Goal: Navigation & Orientation: Find specific page/section

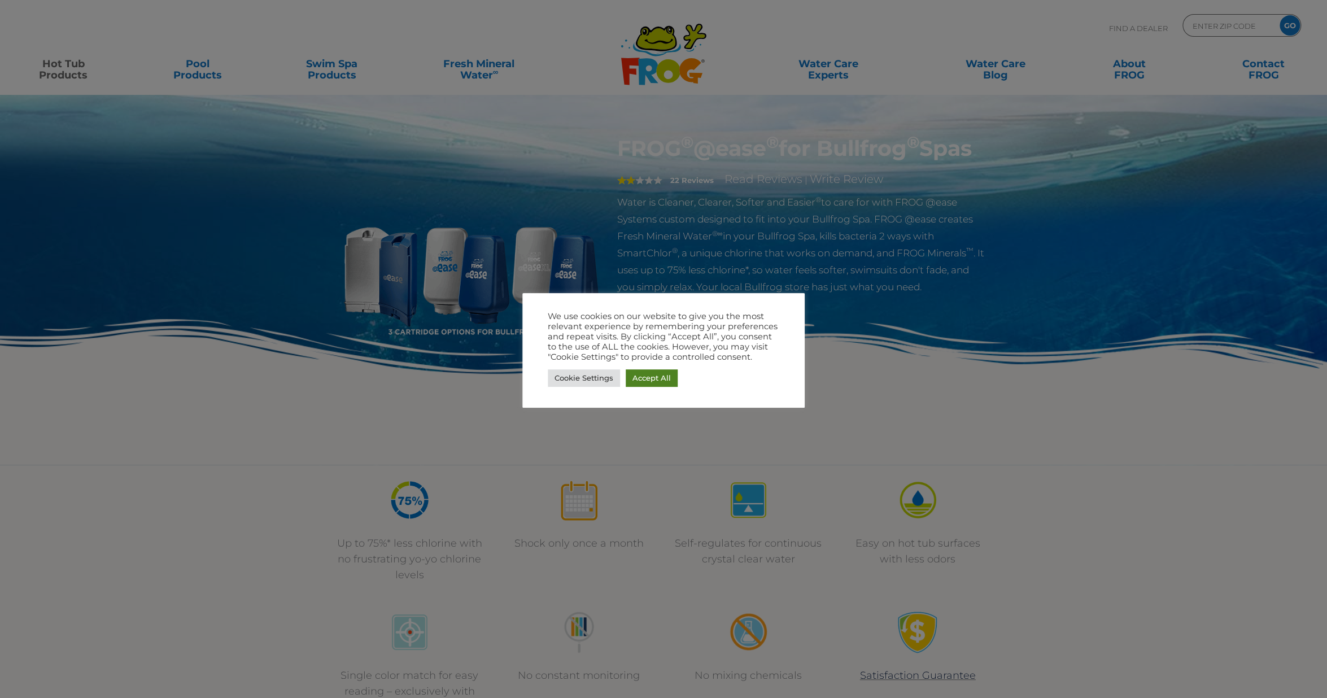
click at [654, 376] on link "Accept All" at bounding box center [652, 378] width 52 height 18
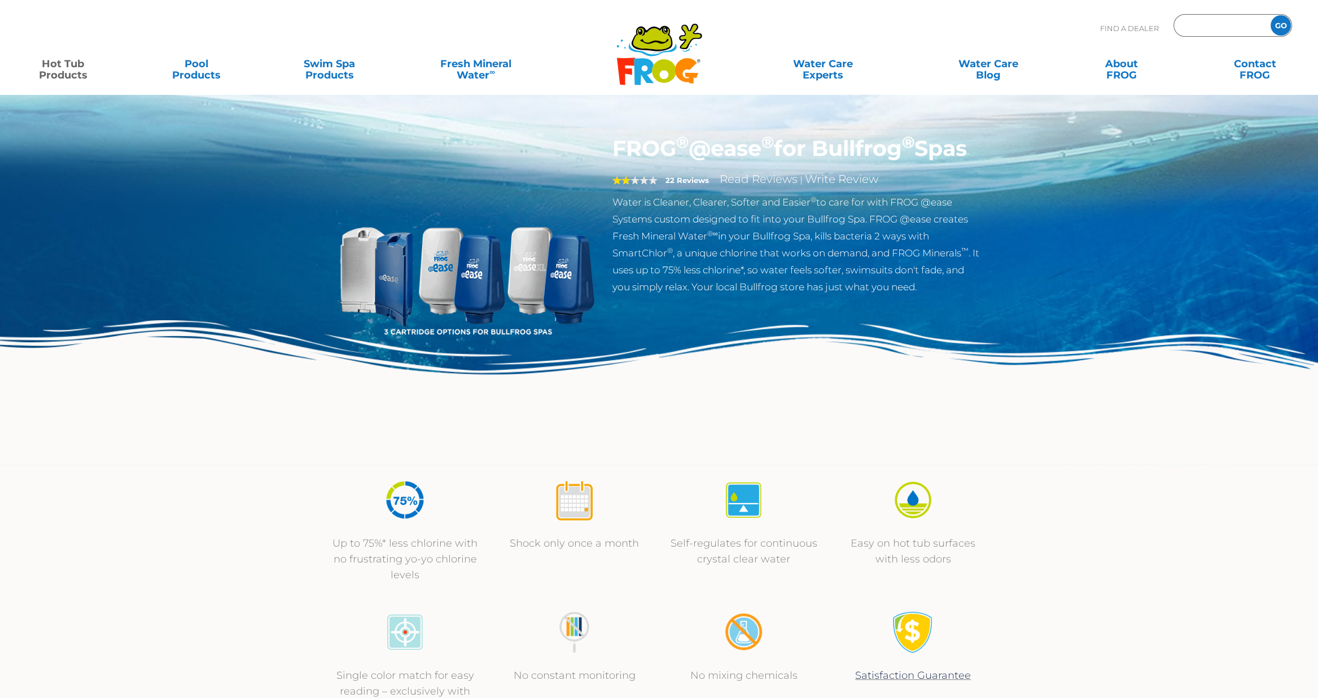
click at [1207, 30] on input "Zip Code Form" at bounding box center [1221, 26] width 76 height 16
type input "52353"
click at [1280, 26] on input "GO" at bounding box center [1281, 25] width 20 height 20
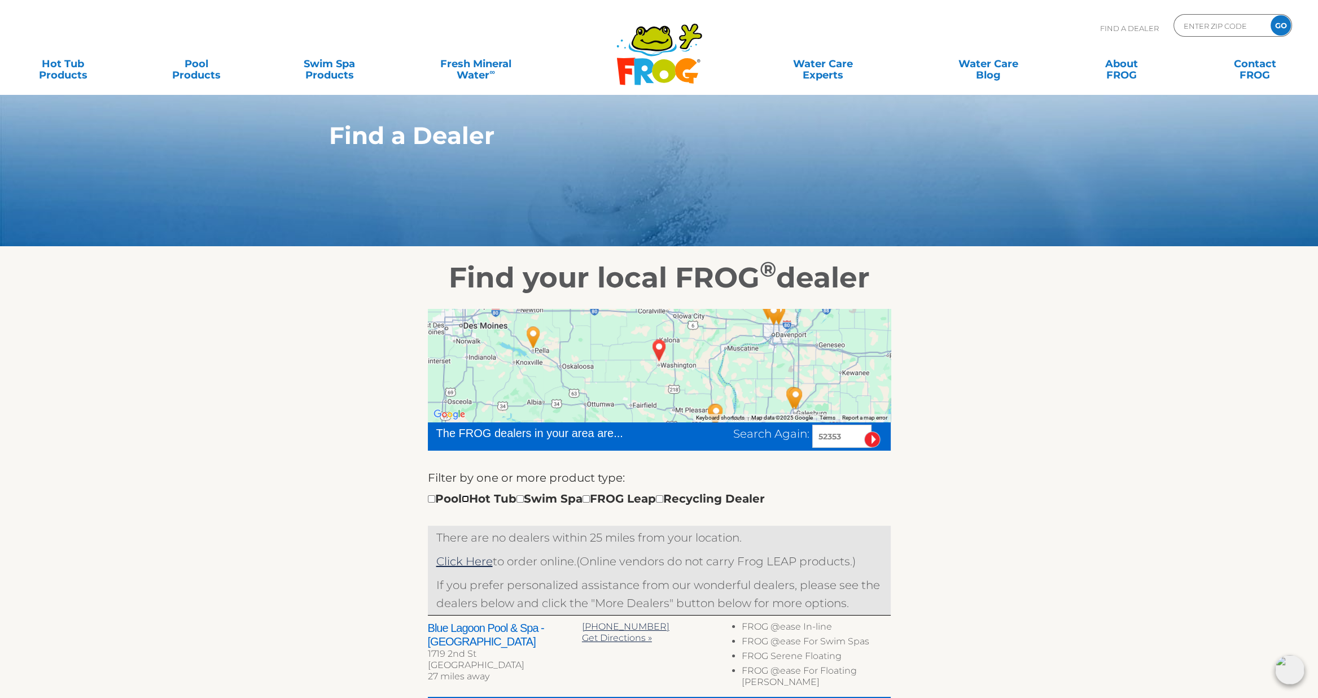
click at [469, 500] on input "checkbox" at bounding box center [465, 498] width 7 height 7
checkbox input "true"
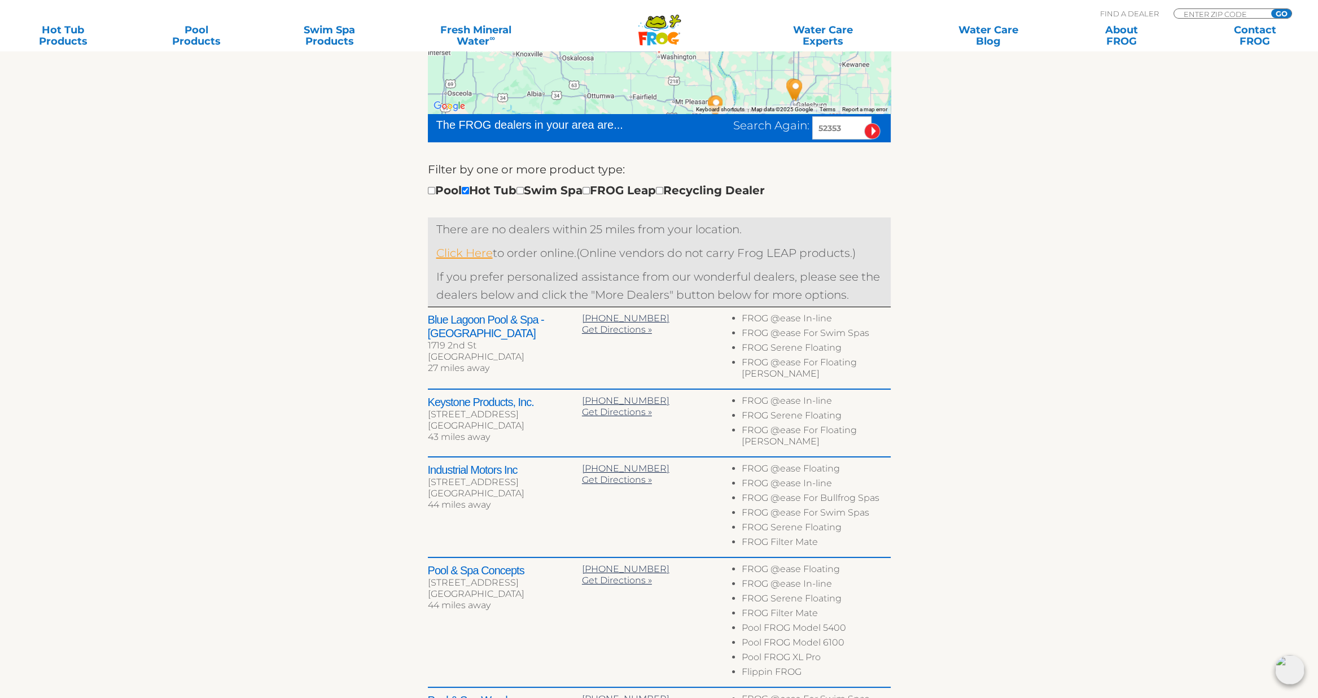
click at [468, 251] on link "Click Here" at bounding box center [464, 253] width 56 height 14
